Goal: Information Seeking & Learning: Understand process/instructions

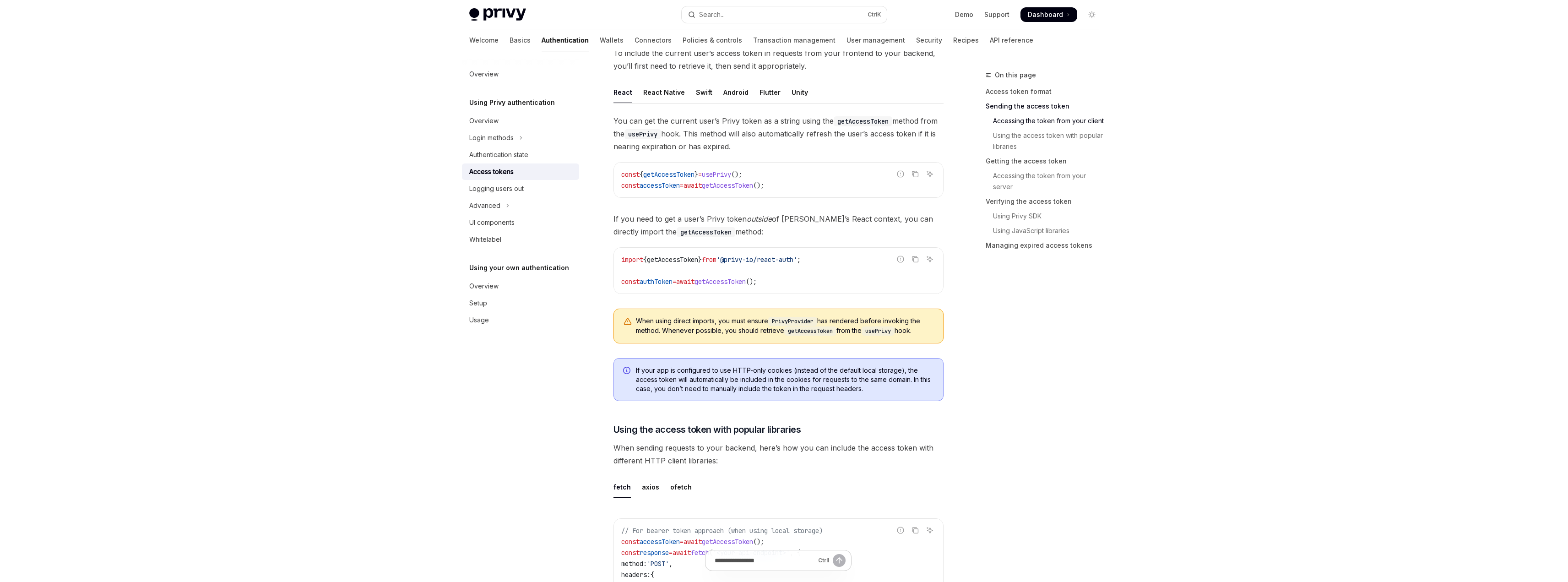
scroll to position [732, 0]
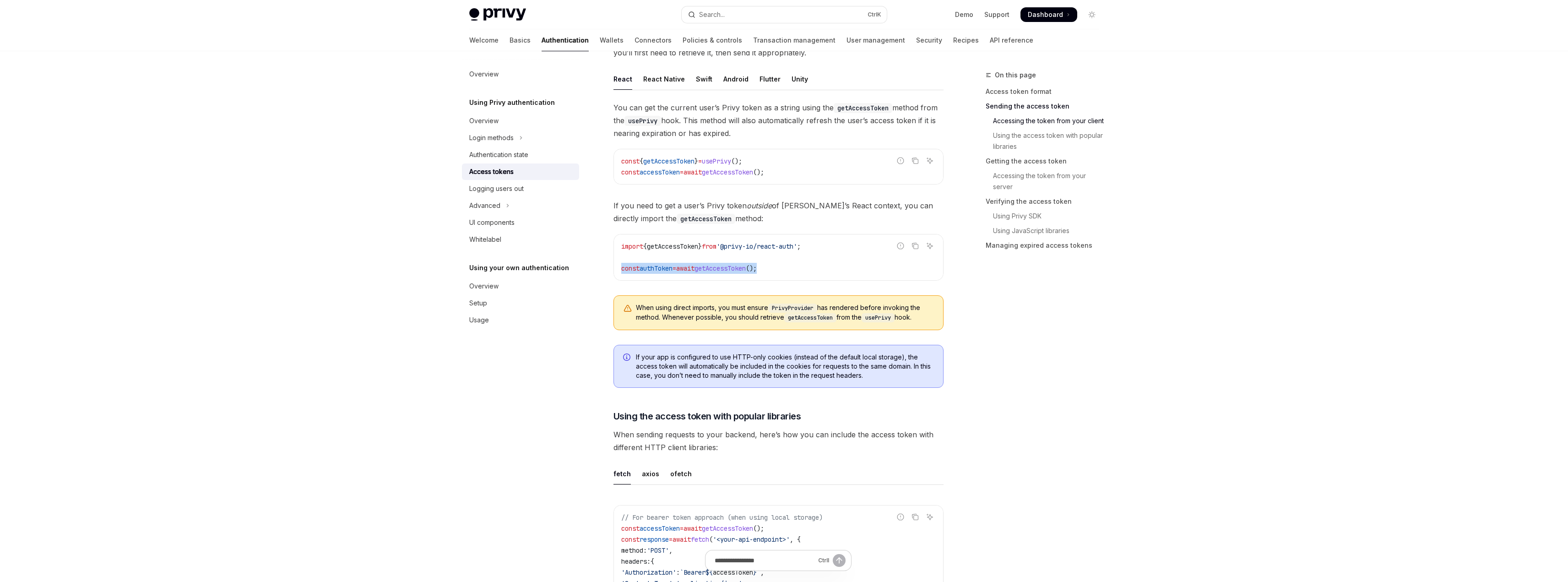
drag, startPoint x: 621, startPoint y: 268, endPoint x: 782, endPoint y: 265, distance: 161.0
click at [782, 265] on code "import { getAccessToken } from '@privy-io/react-auth' ; const authToken = await…" at bounding box center [778, 257] width 314 height 33
copy span "const authToken = await getAccessToken ();"
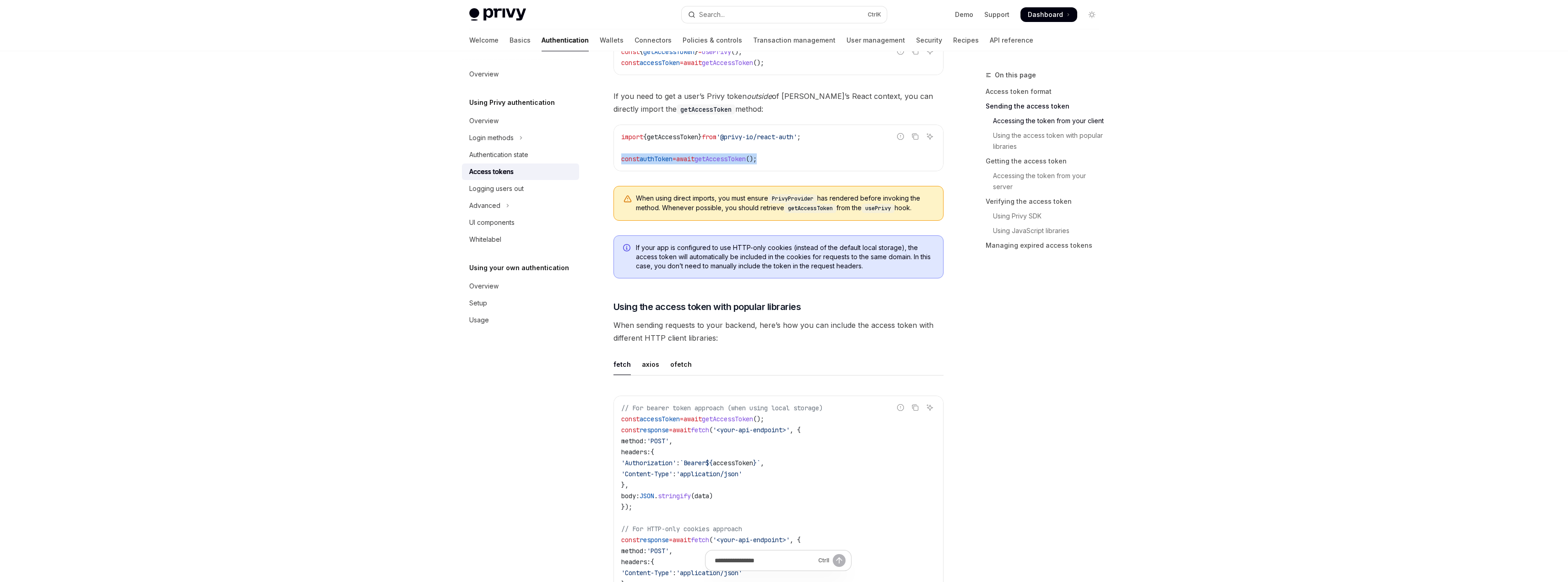
scroll to position [962, 0]
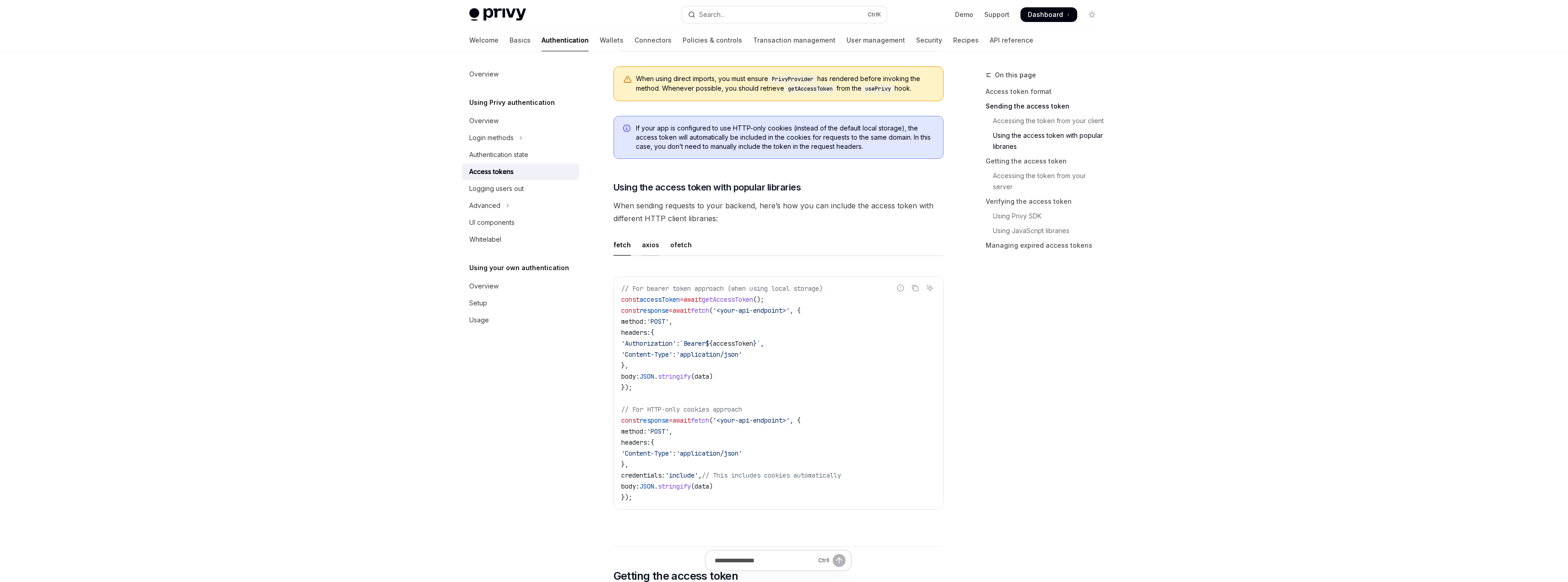
click at [652, 248] on div "axios" at bounding box center [651, 244] width 17 height 21
type textarea "*"
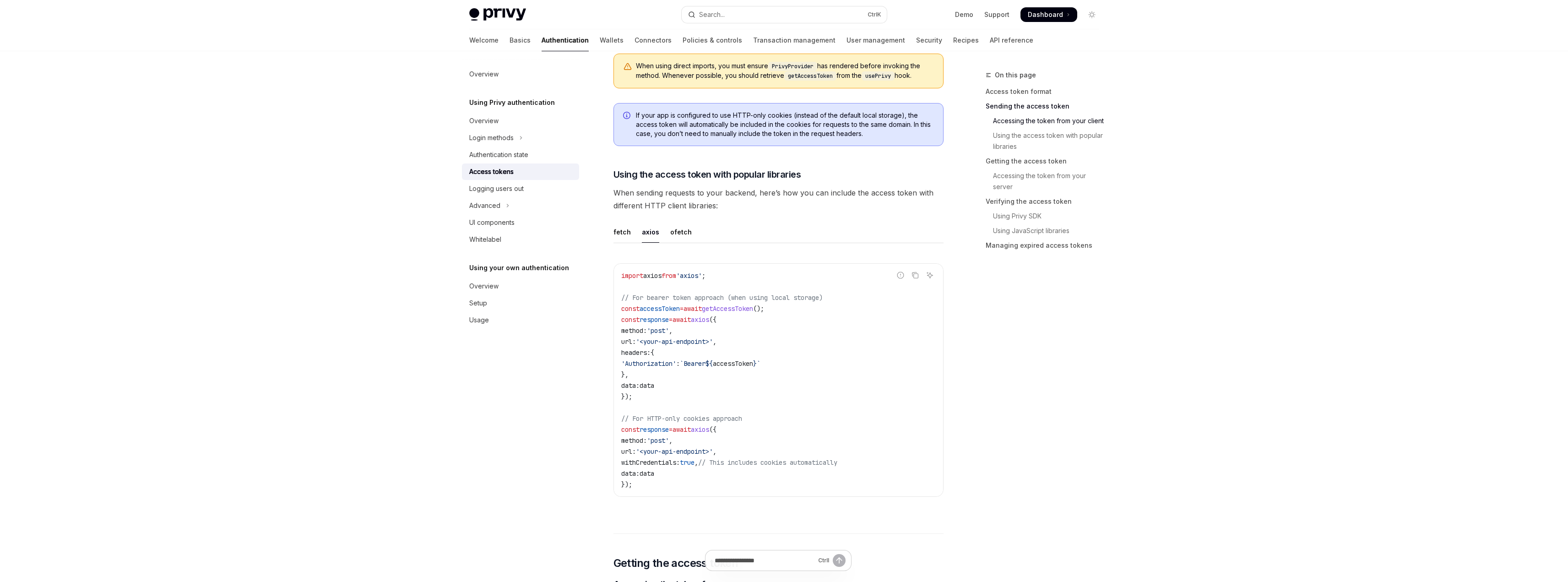
scroll to position [974, 0]
click at [709, 317] on span "axios" at bounding box center [699, 320] width 18 height 8
